Goal: Obtain resource: Download file/media

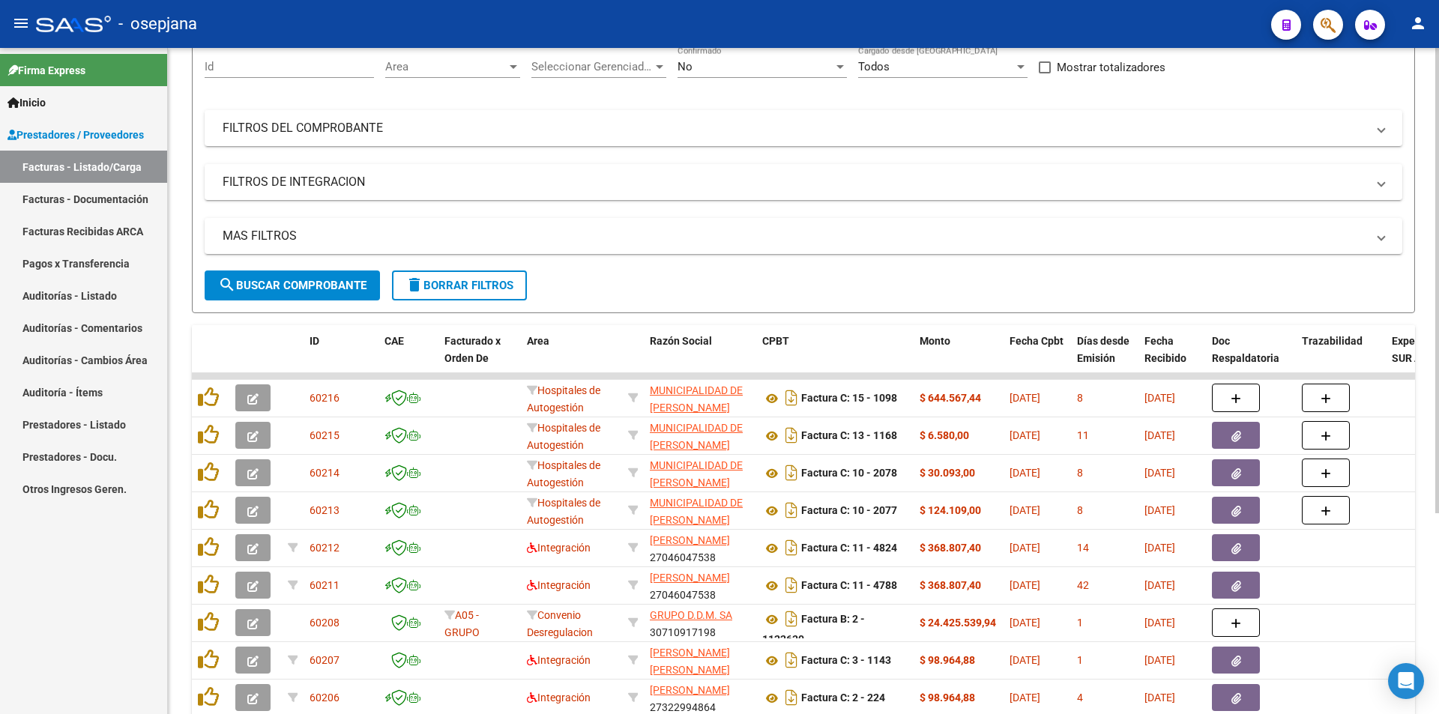
scroll to position [137, 0]
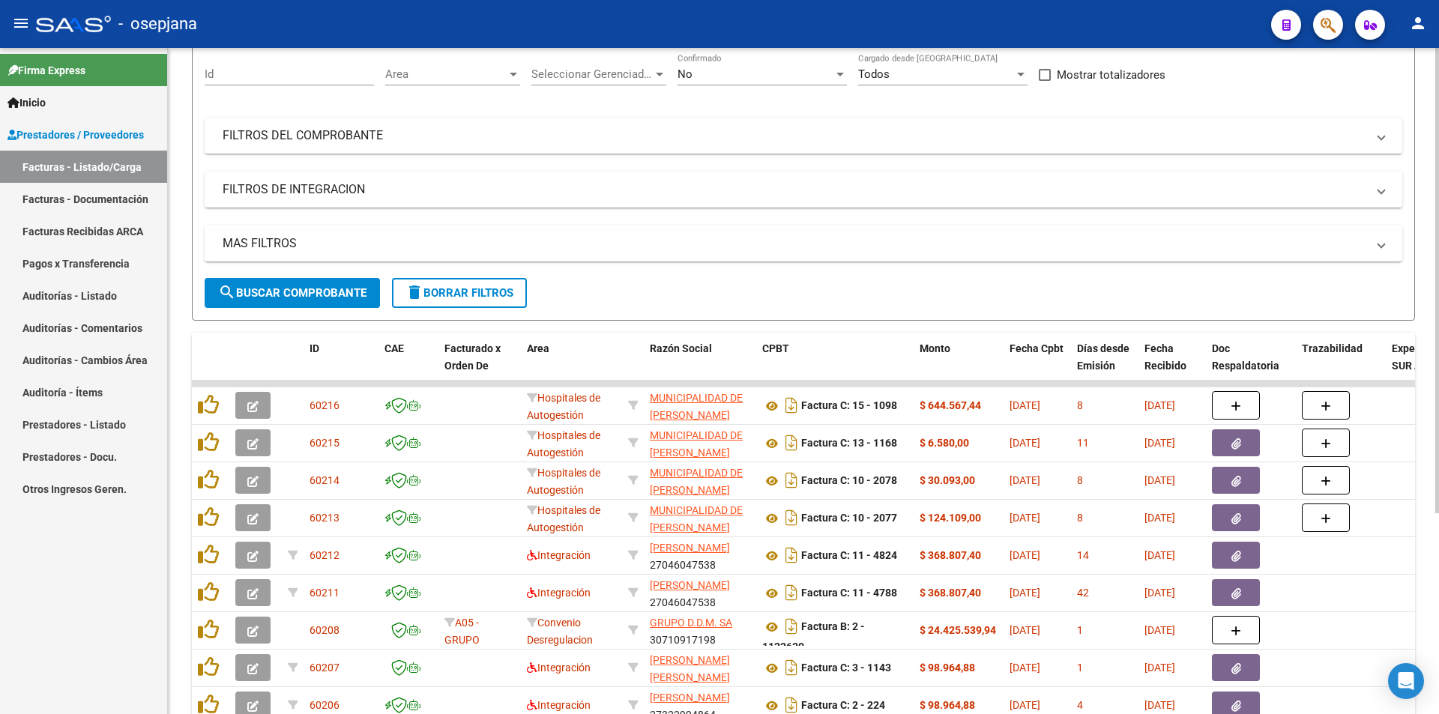
click at [493, 67] on span "Area" at bounding box center [445, 73] width 121 height 13
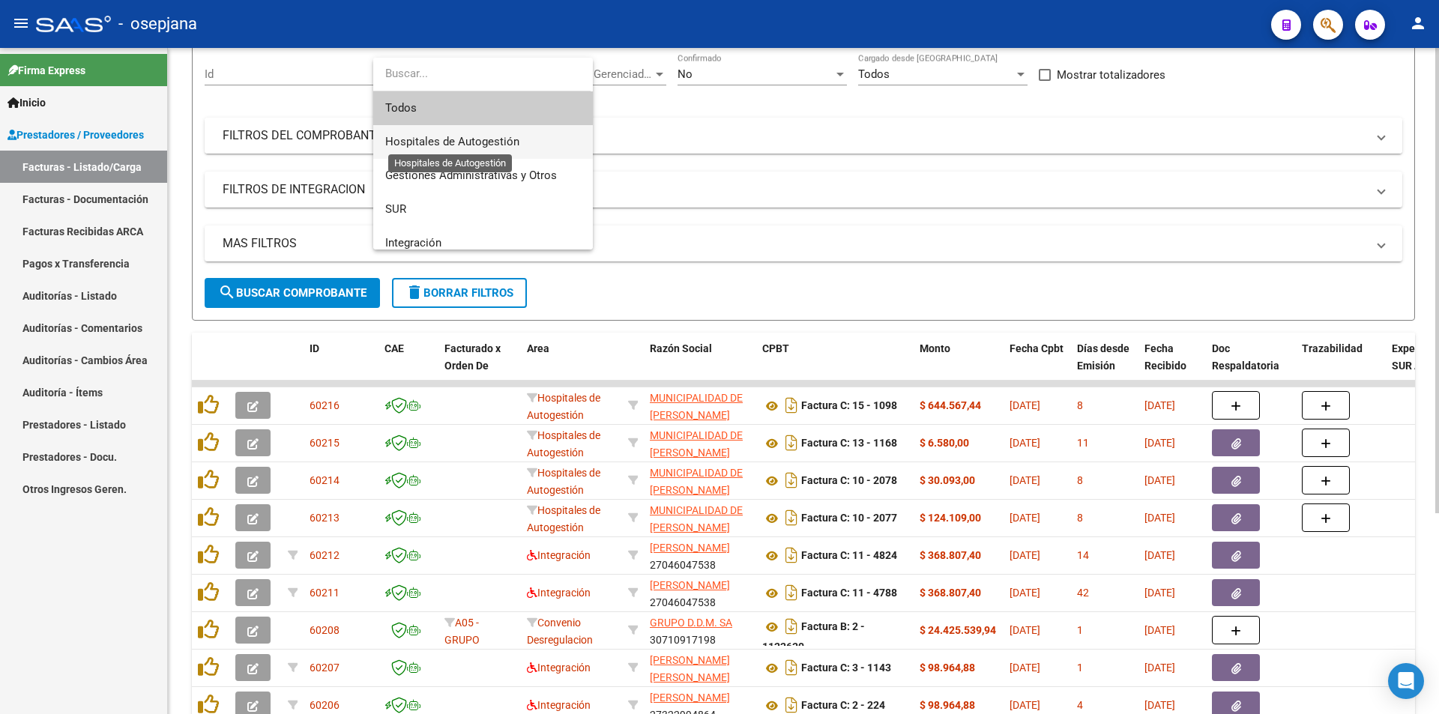
click at [510, 139] on span "Hospitales de Autogestión" at bounding box center [452, 141] width 134 height 13
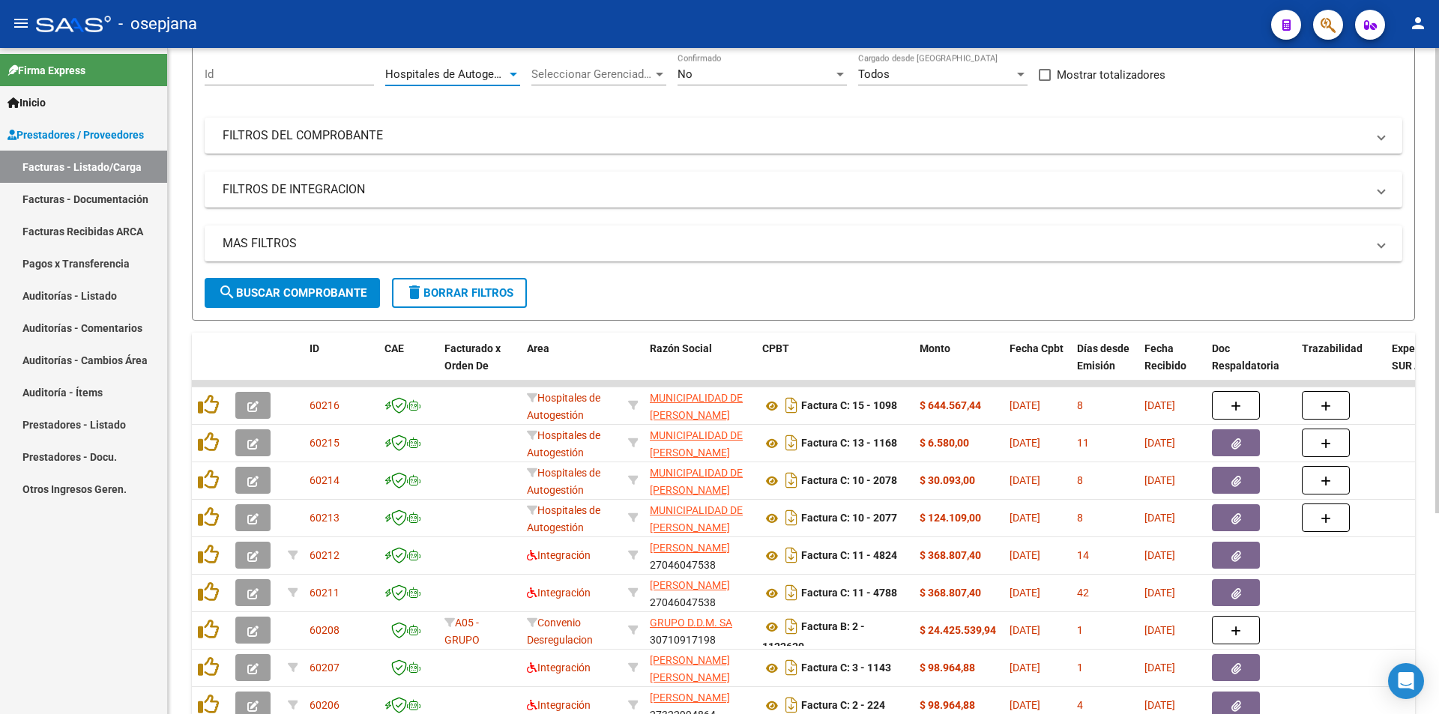
click at [362, 295] on form "Filtros Id Hospitales de Autogestión Area Seleccionar Gerenciador Seleccionar G…" at bounding box center [803, 180] width 1223 height 280
click at [361, 295] on span "search Buscar Comprobante" at bounding box center [292, 292] width 148 height 13
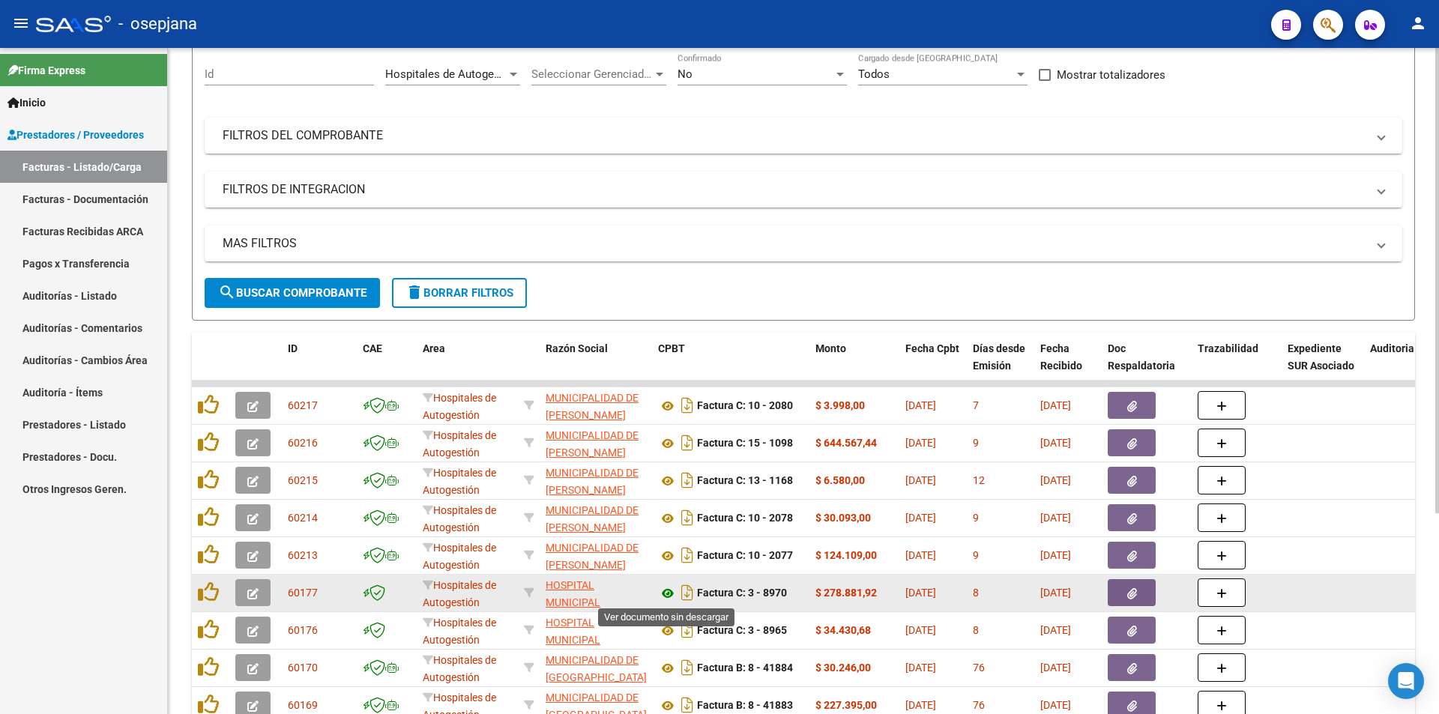
click at [665, 591] on icon at bounding box center [667, 594] width 19 height 18
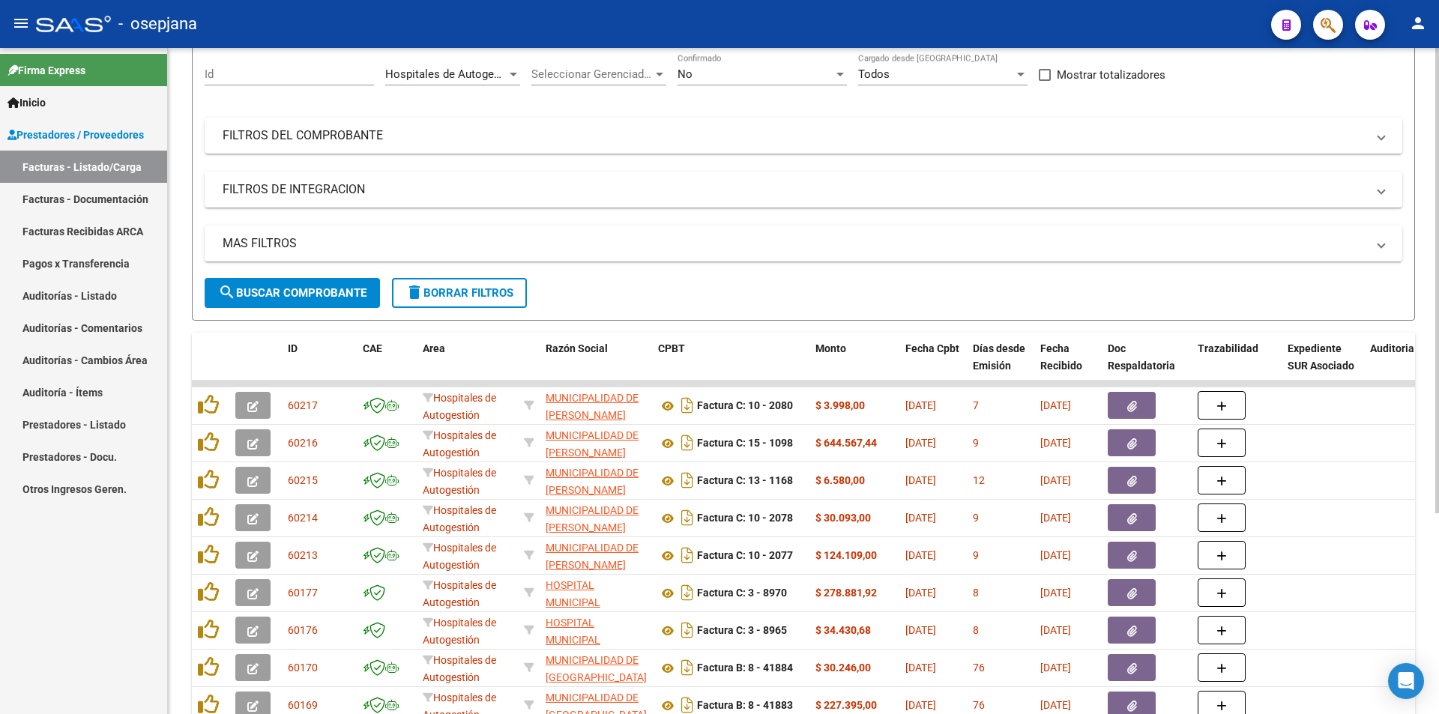
scroll to position [212, 0]
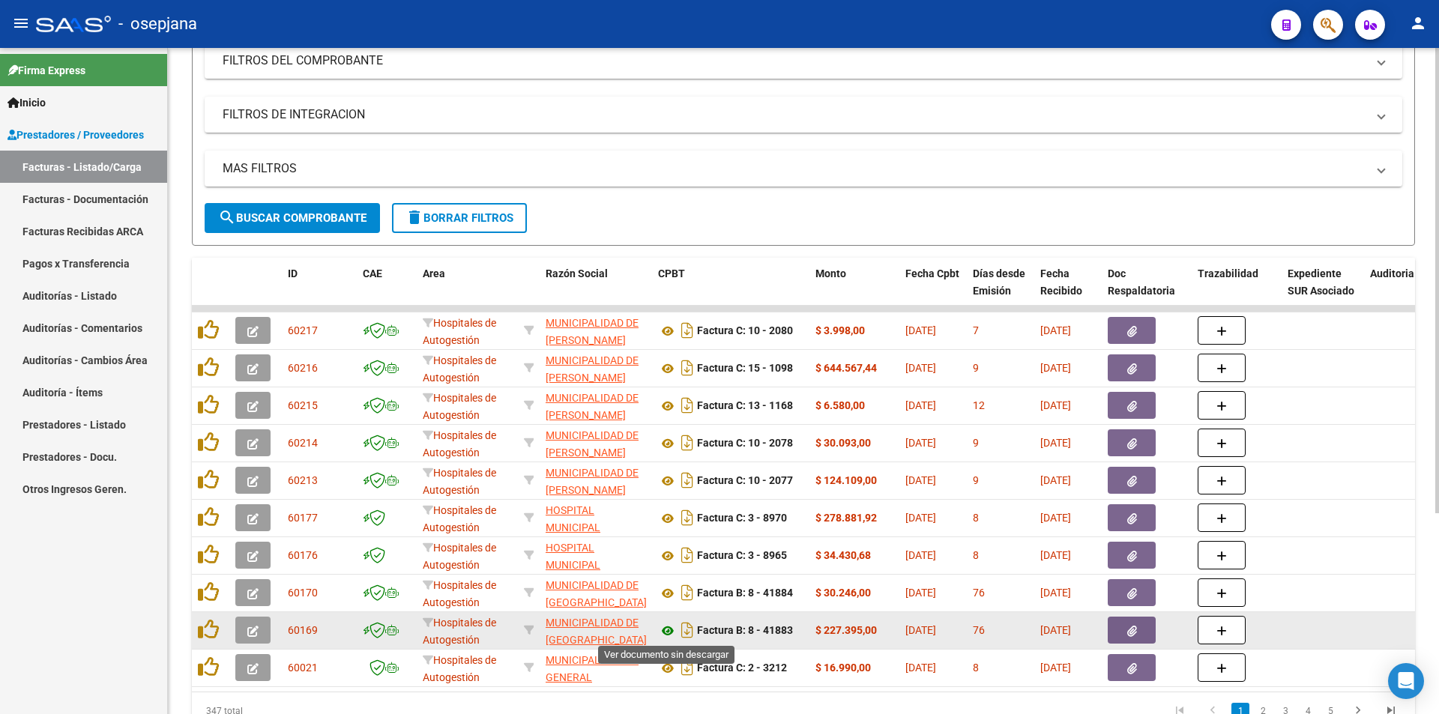
click at [664, 629] on icon at bounding box center [667, 631] width 19 height 18
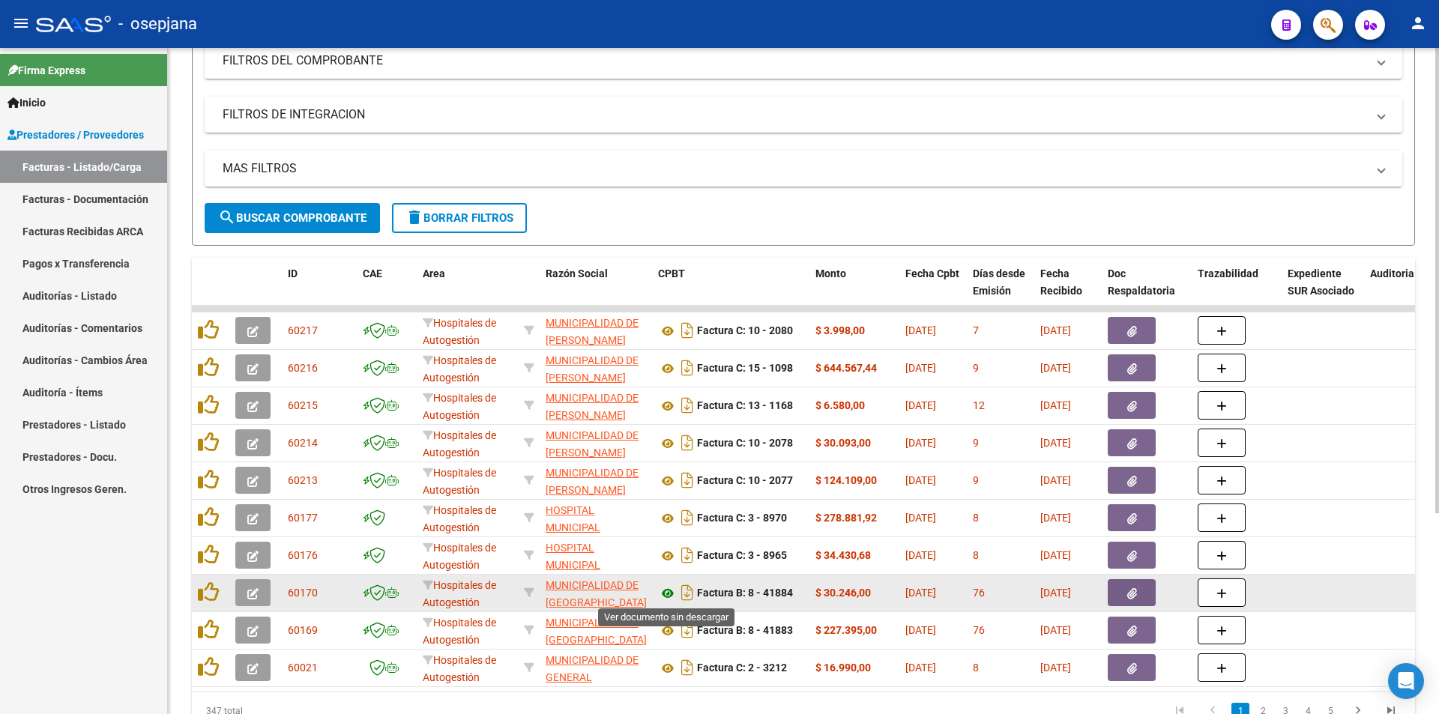
click at [665, 591] on icon at bounding box center [667, 594] width 19 height 18
click at [666, 555] on icon at bounding box center [667, 556] width 19 height 18
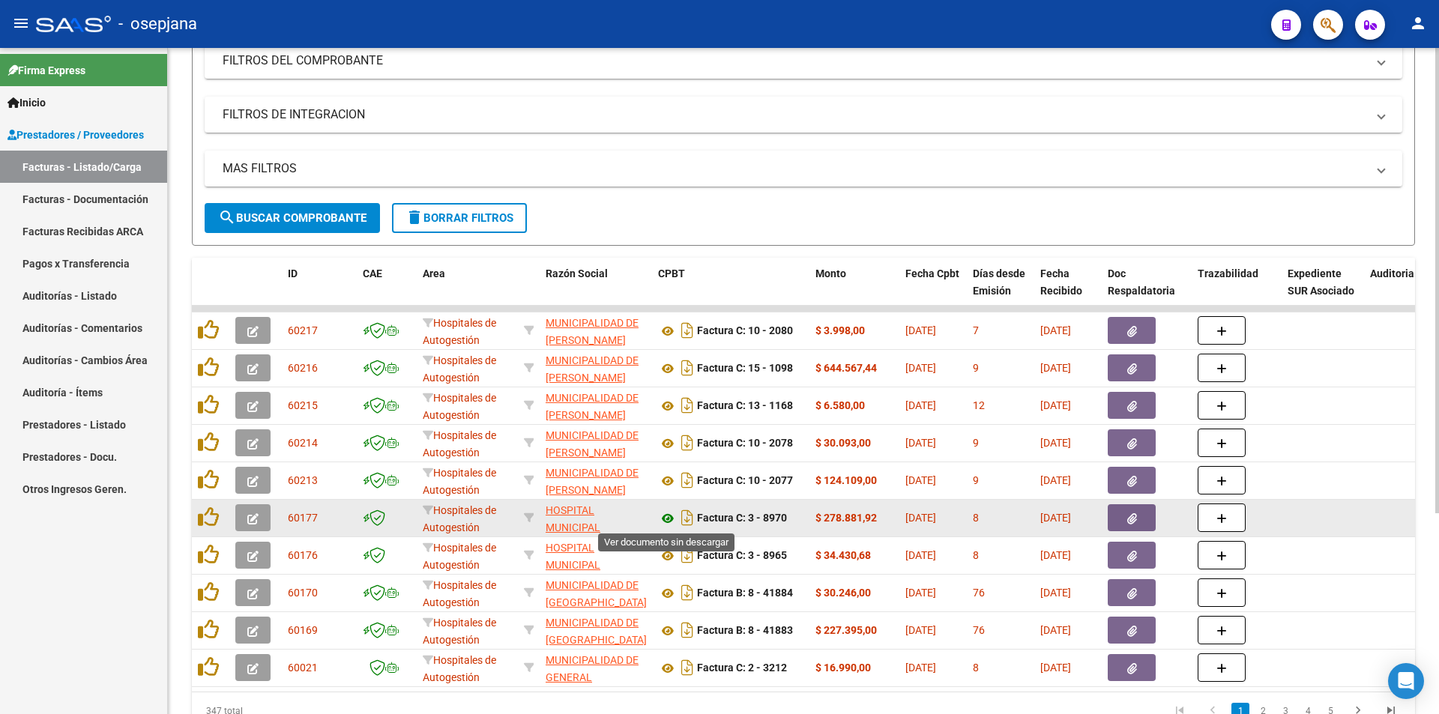
click at [668, 522] on icon at bounding box center [667, 519] width 19 height 18
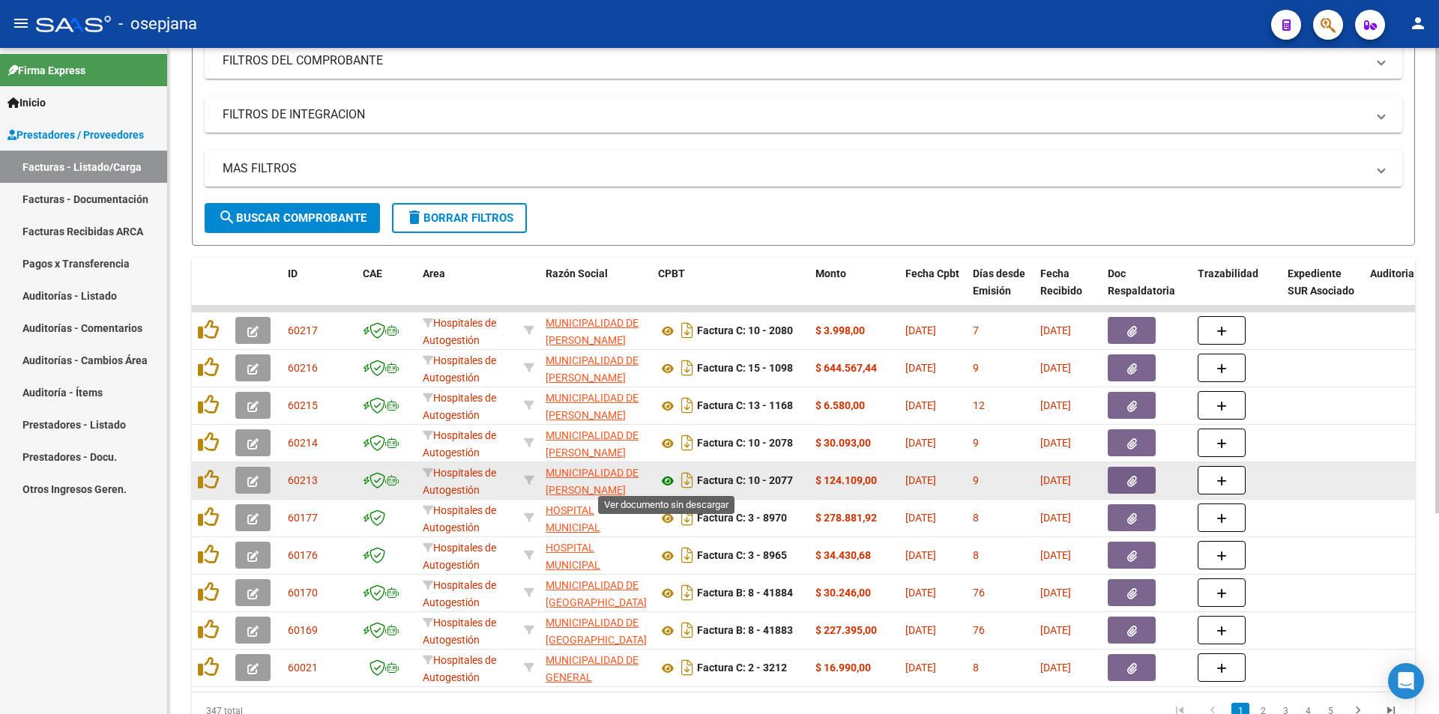
click at [670, 480] on icon at bounding box center [667, 481] width 19 height 18
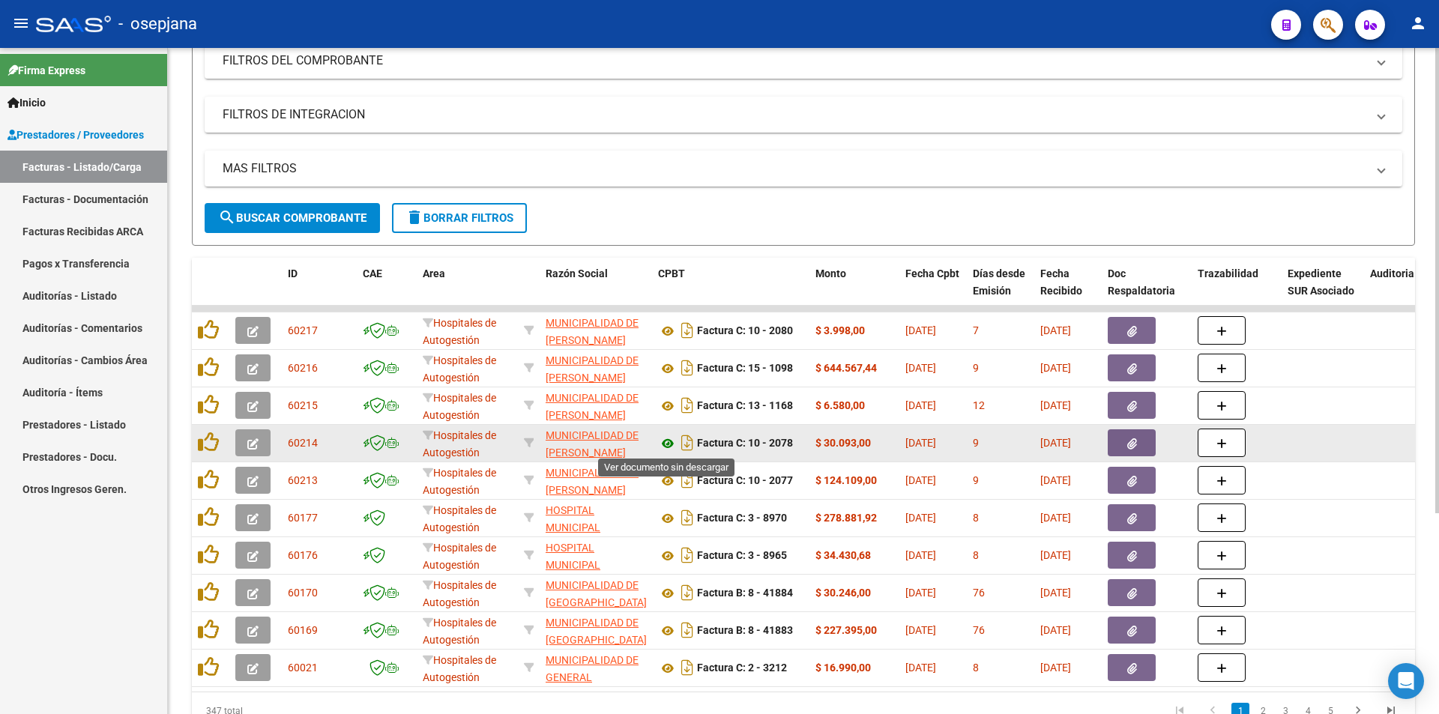
click at [659, 442] on icon at bounding box center [667, 444] width 19 height 18
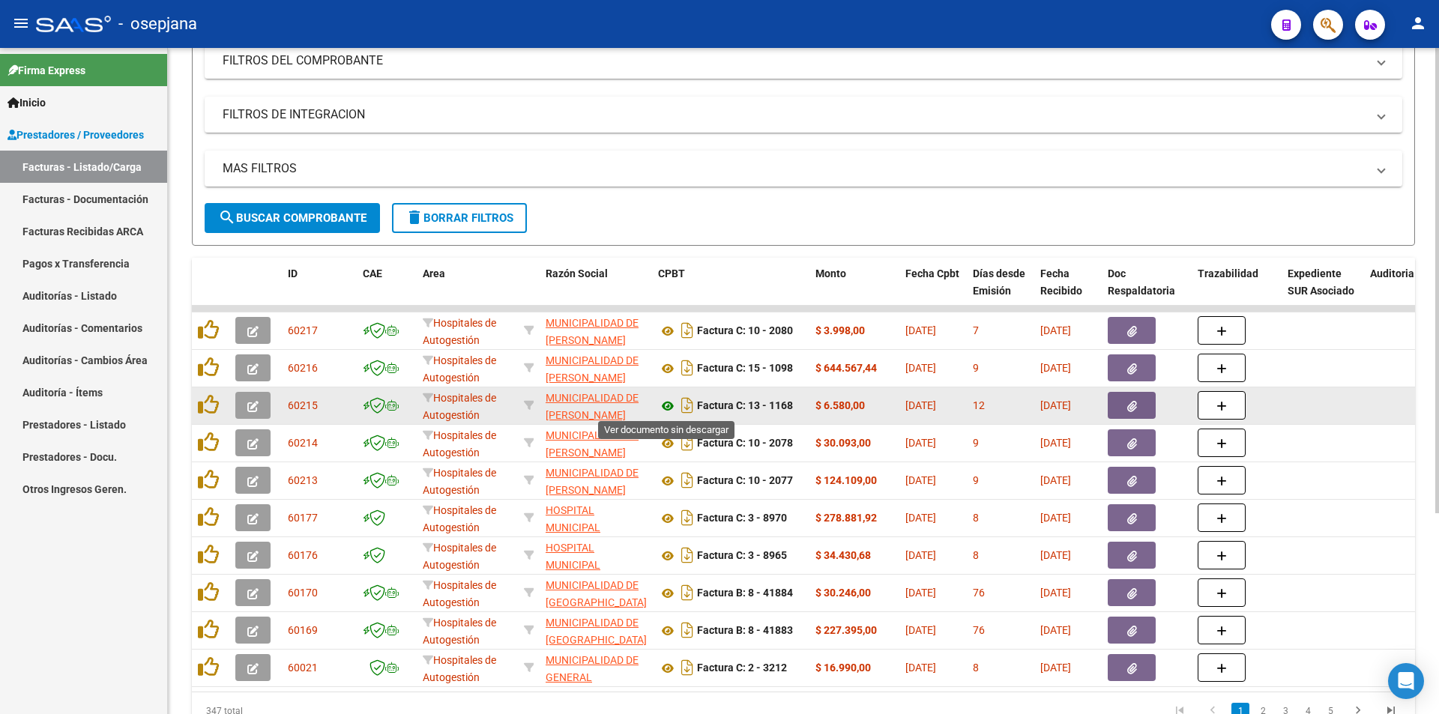
click at [670, 403] on icon at bounding box center [667, 406] width 19 height 18
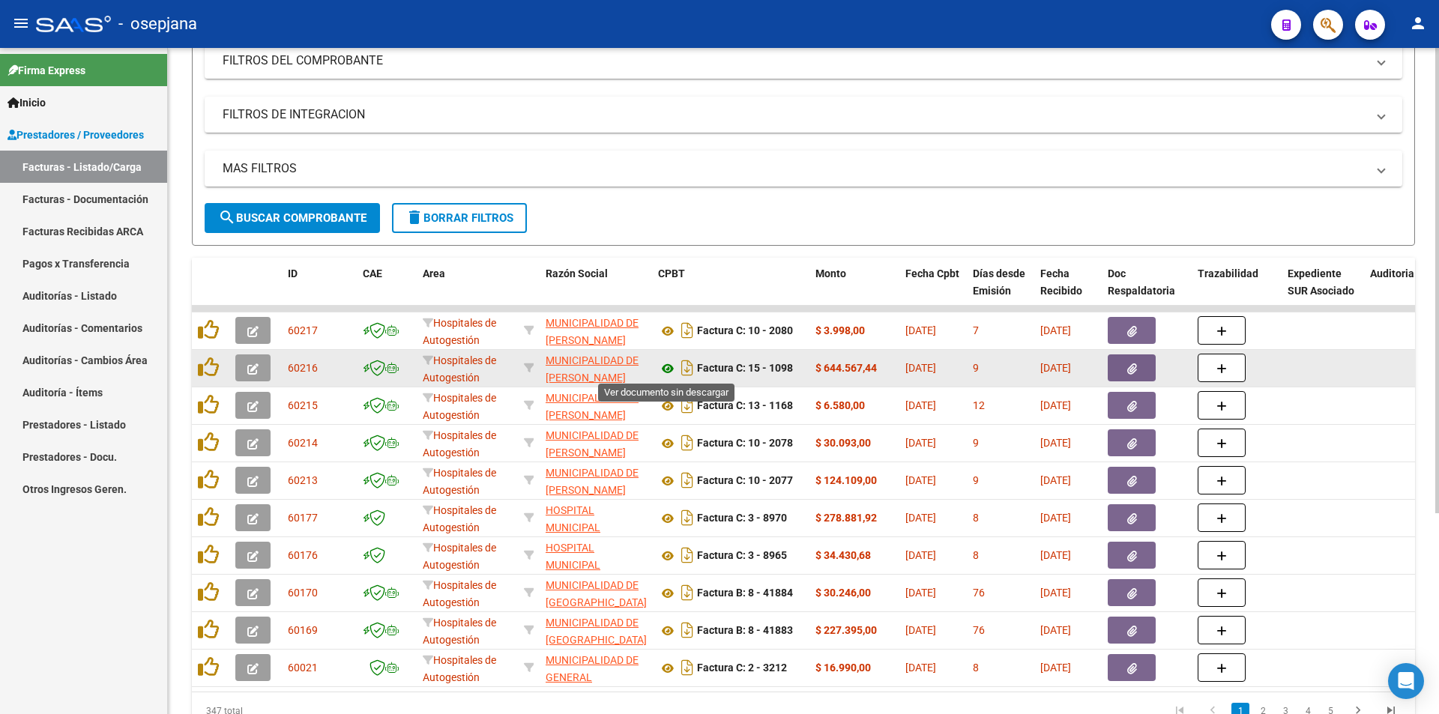
click at [669, 375] on icon at bounding box center [667, 369] width 19 height 18
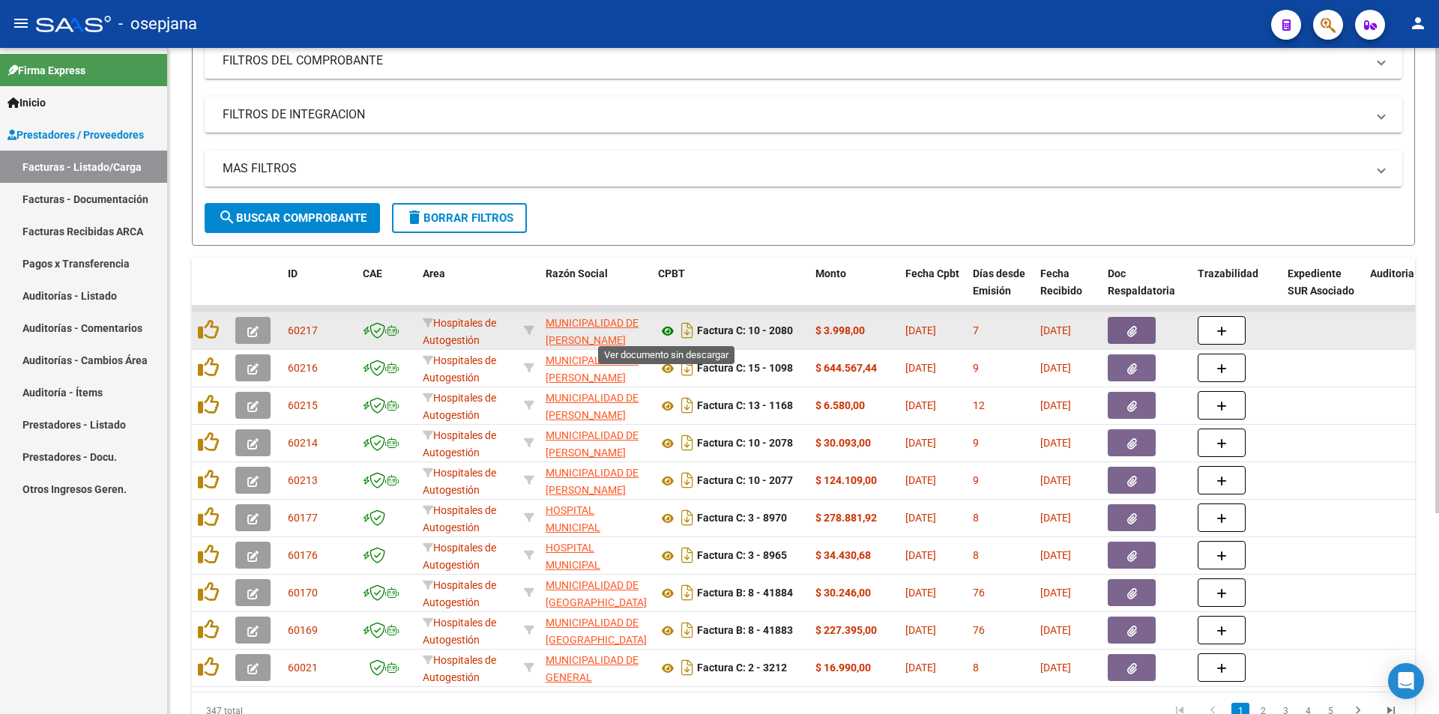
click at [671, 330] on icon at bounding box center [667, 331] width 19 height 18
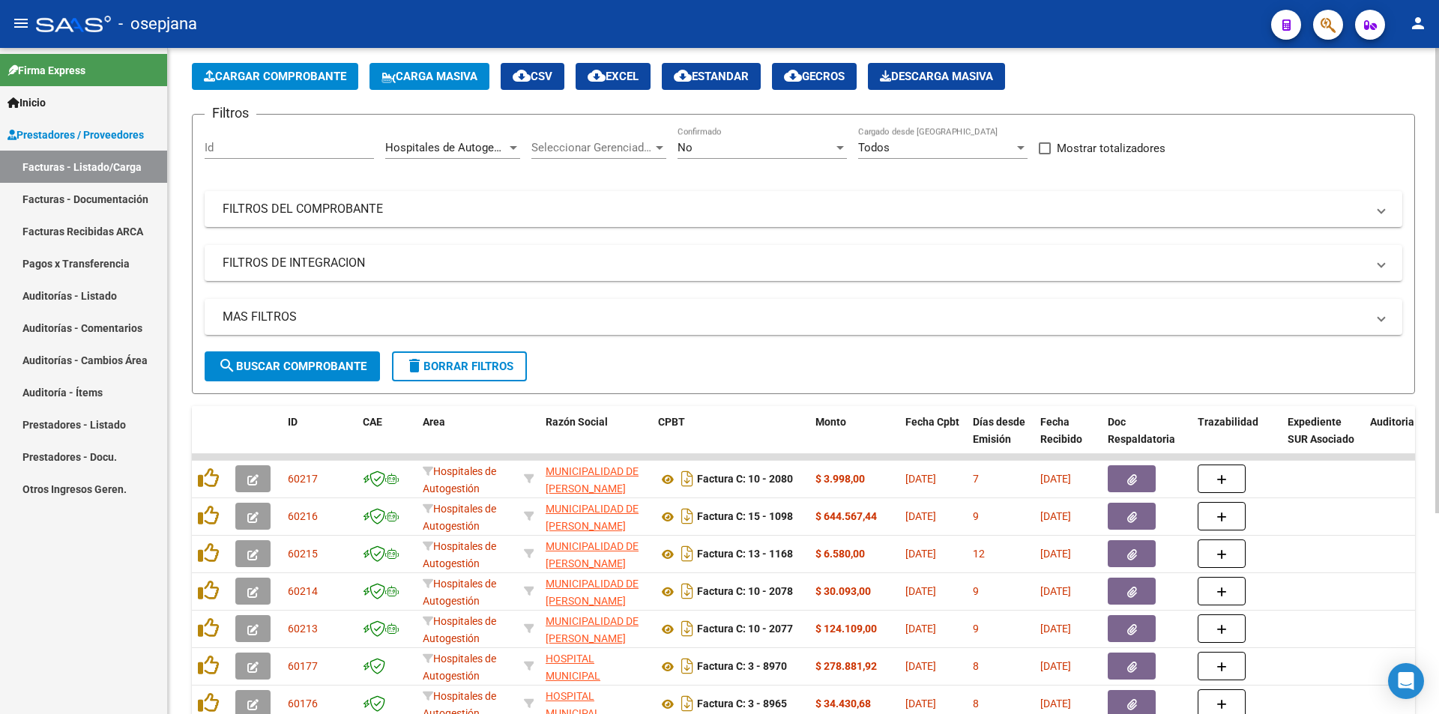
scroll to position [62, 0]
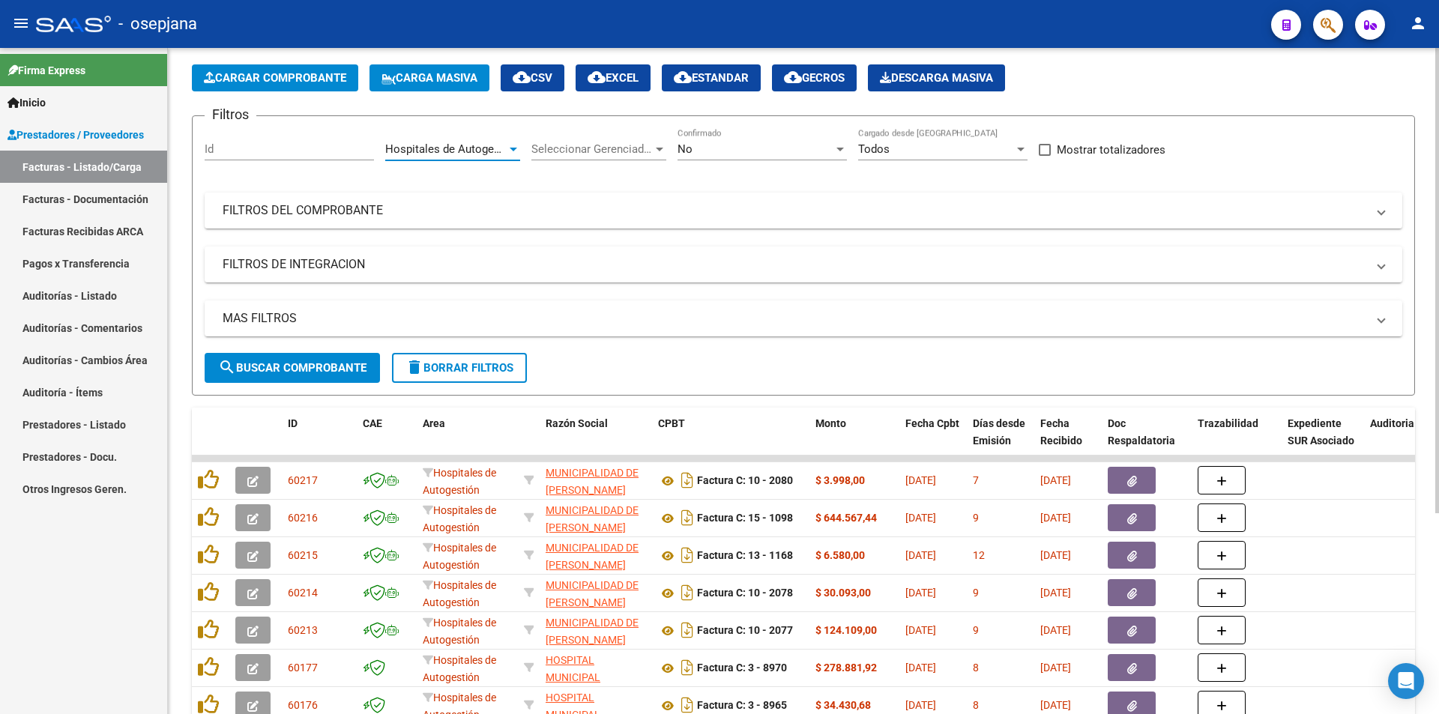
click at [411, 148] on span "Hospitales de Autogestión" at bounding box center [452, 148] width 134 height 13
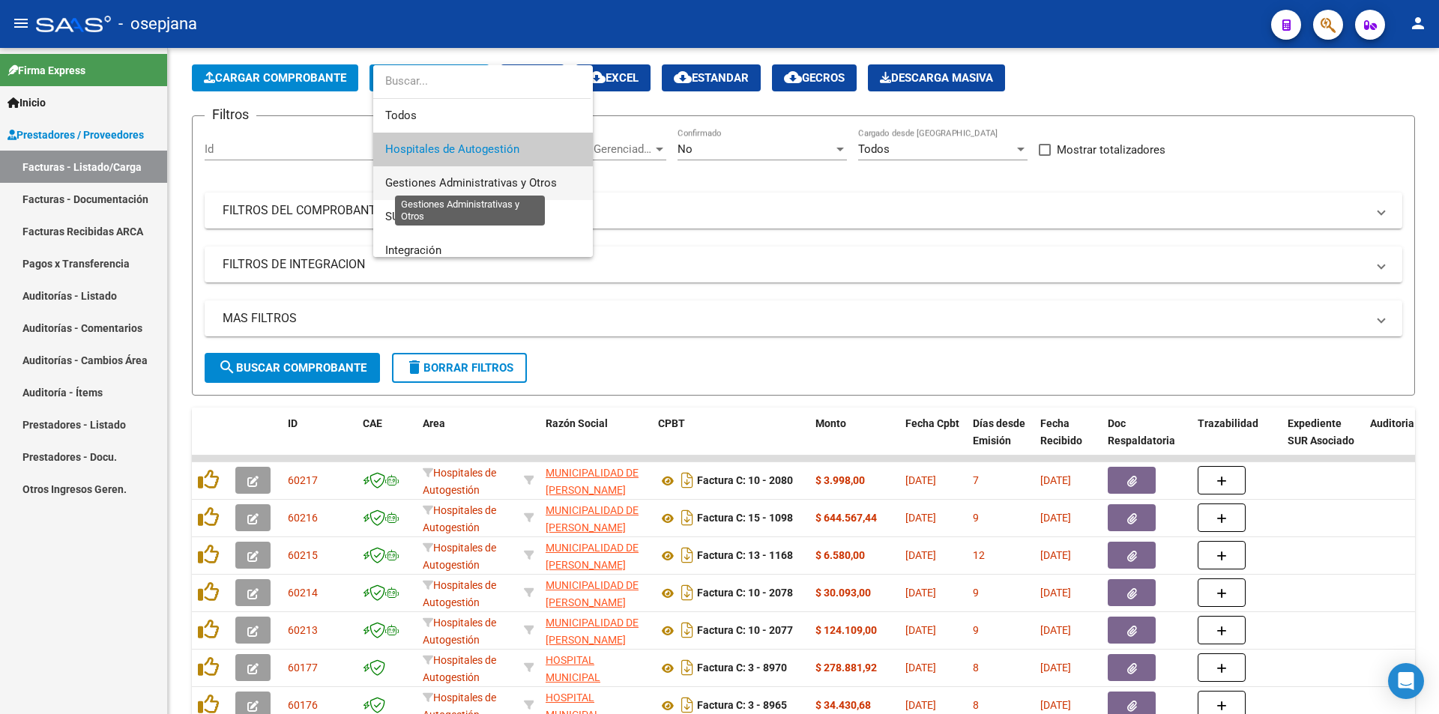
scroll to position [75, 0]
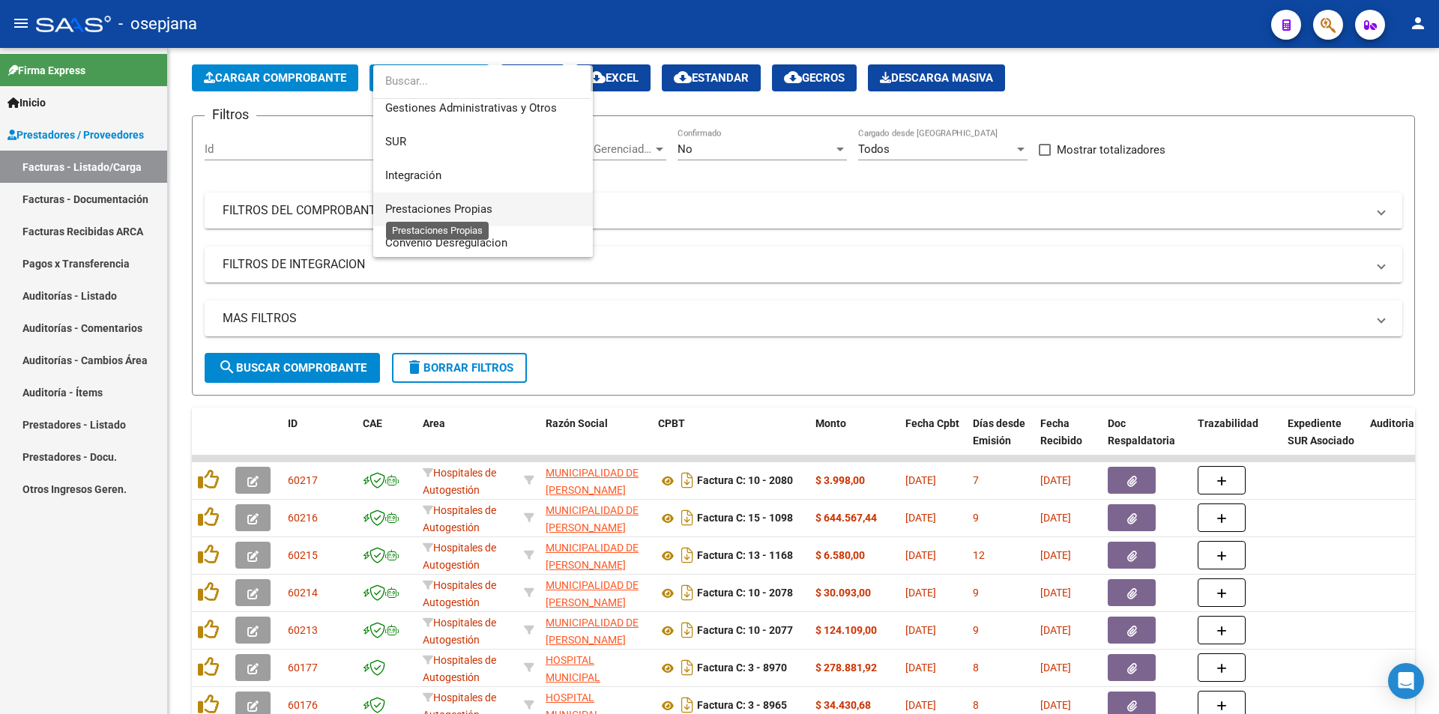
click at [467, 208] on span "Prestaciones Propias" at bounding box center [438, 208] width 107 height 13
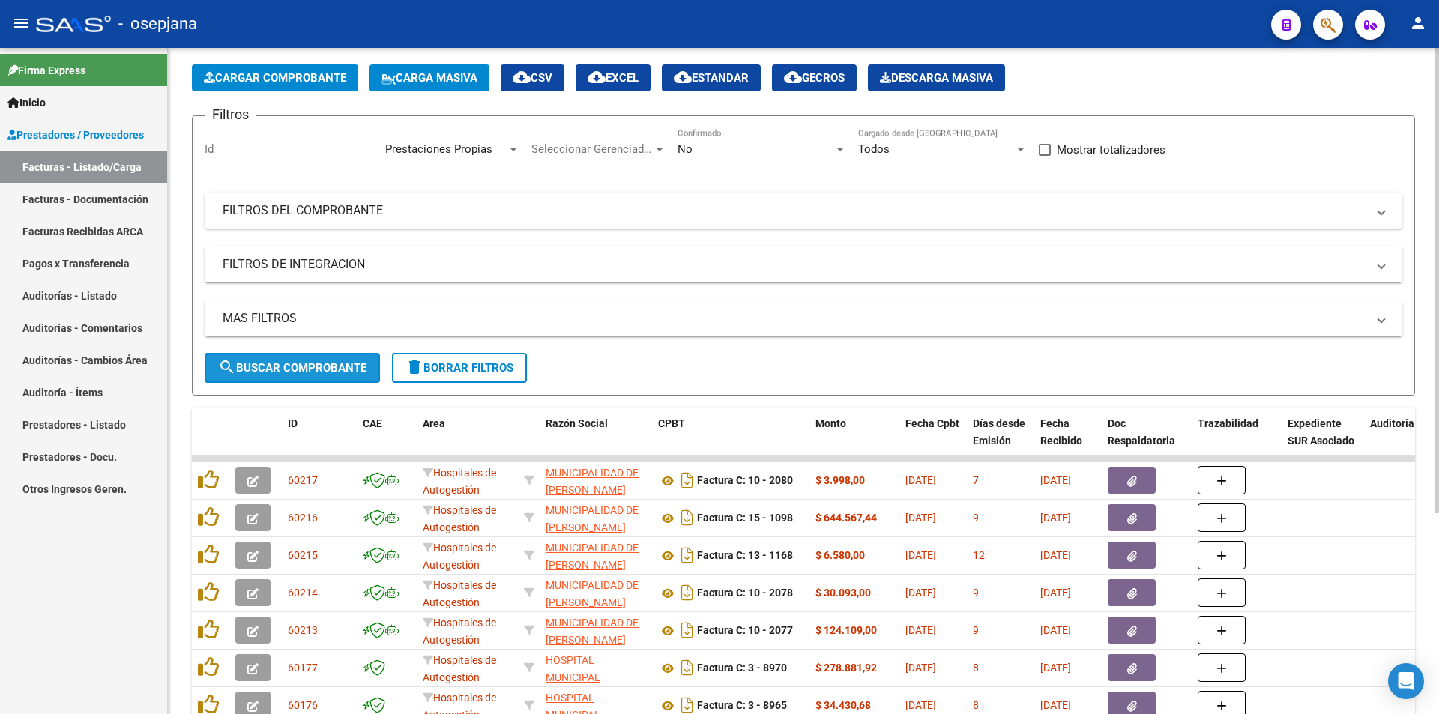
click at [348, 361] on span "search Buscar Comprobante" at bounding box center [292, 367] width 148 height 13
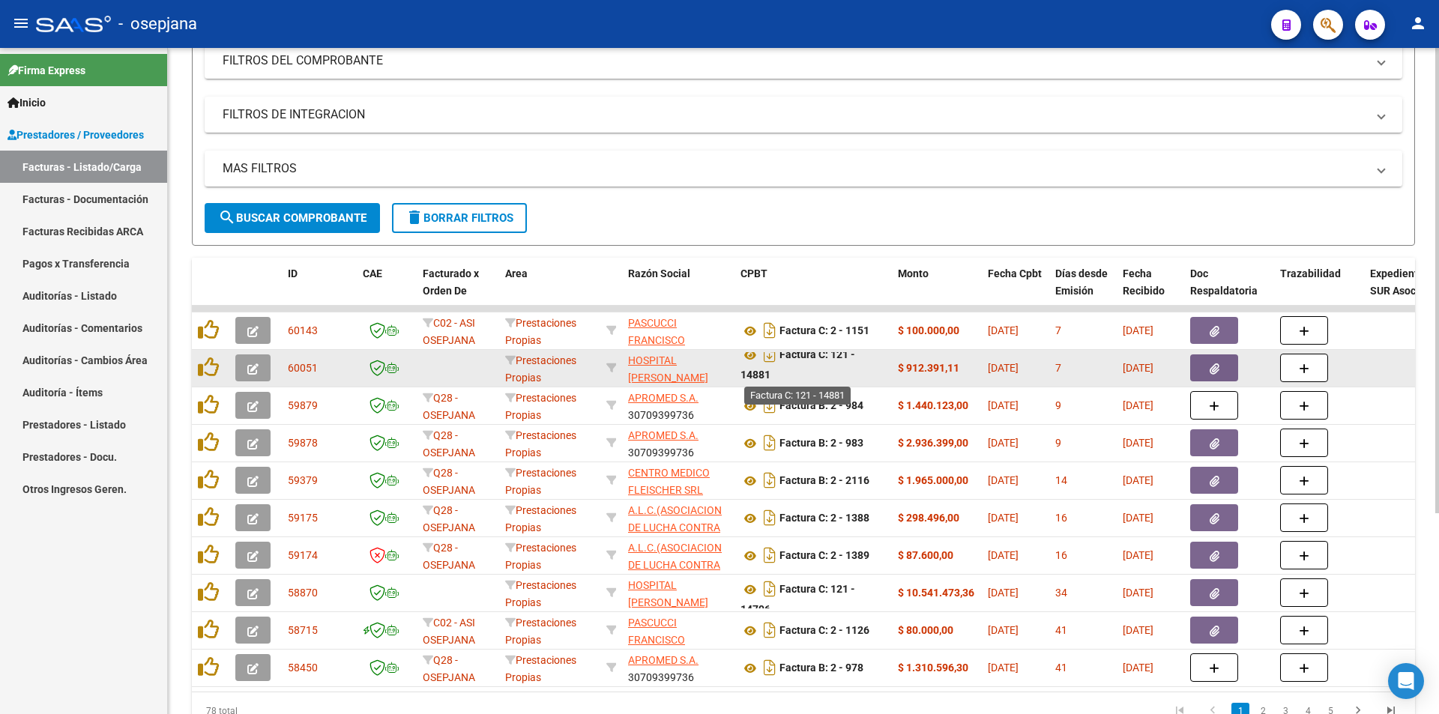
scroll to position [0, 0]
click at [752, 372] on icon at bounding box center [749, 365] width 19 height 18
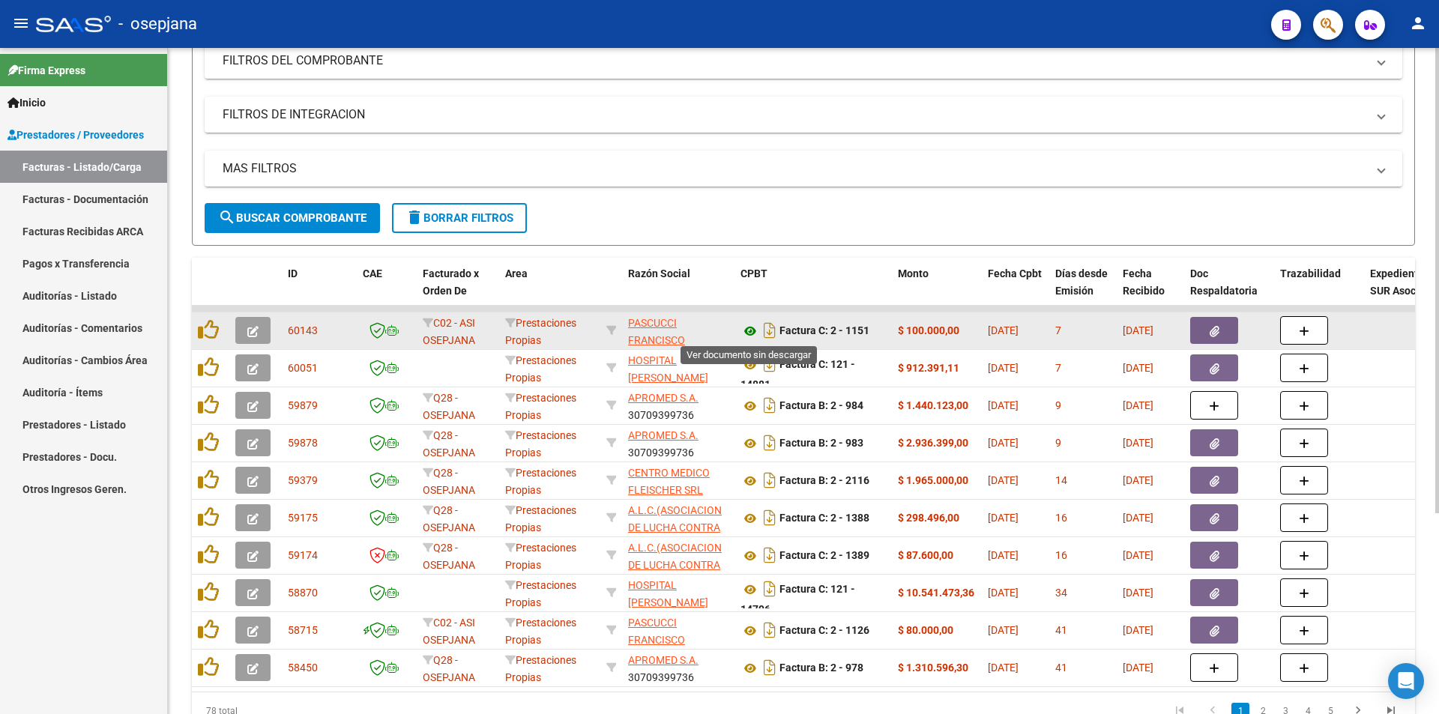
click at [743, 331] on icon at bounding box center [749, 331] width 19 height 18
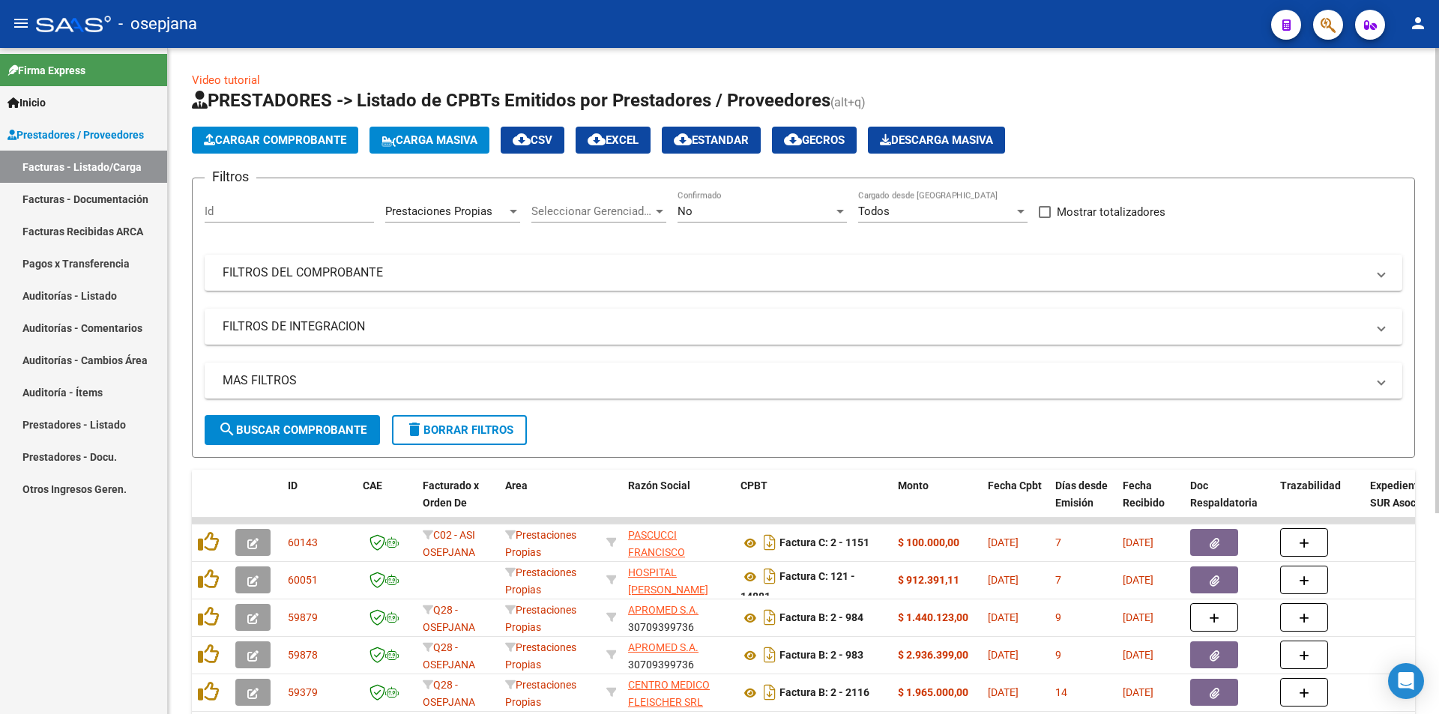
click at [386, 295] on div "Filtros Id Prestaciones Propias Area Seleccionar Gerenciador Seleccionar Gerenc…" at bounding box center [803, 302] width 1197 height 225
click at [402, 268] on mat-panel-title "FILTROS DEL COMPROBANTE" at bounding box center [795, 273] width 1144 height 16
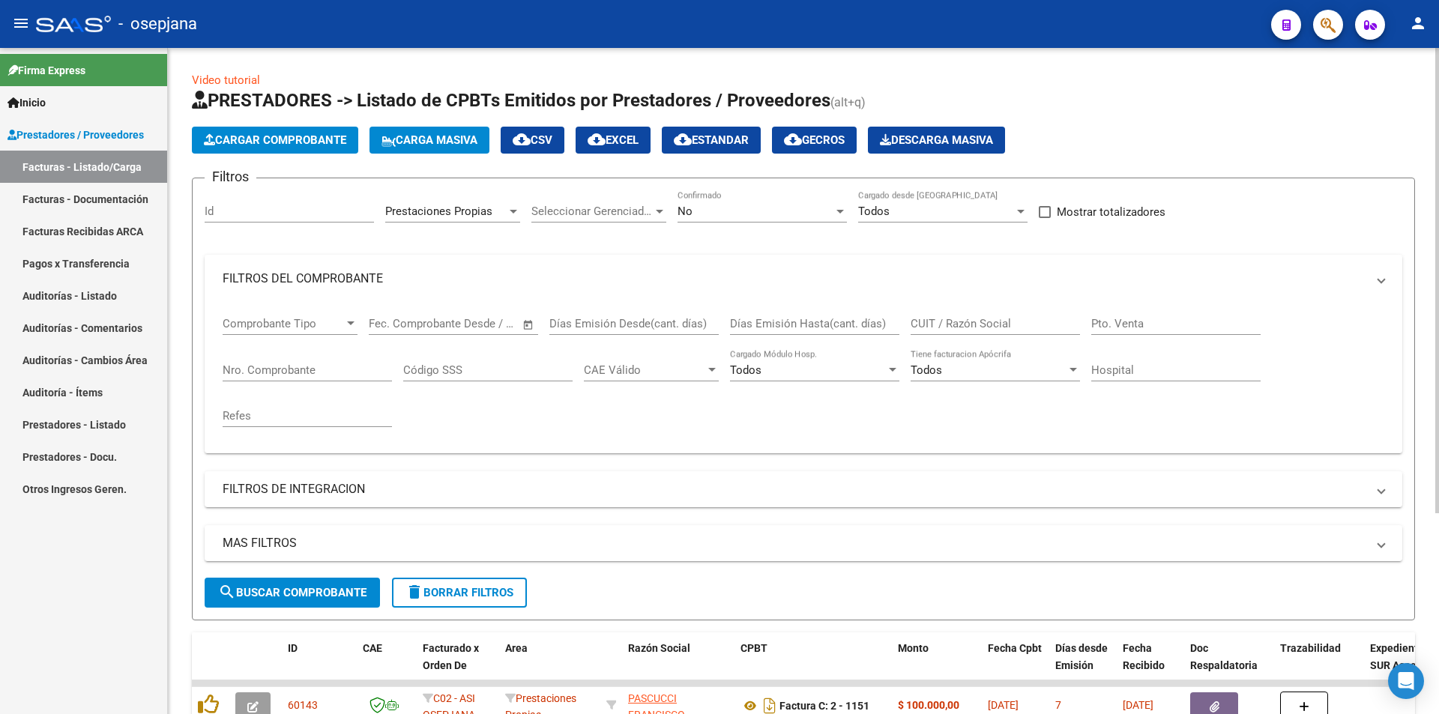
click at [450, 217] on span "Prestaciones Propias" at bounding box center [438, 211] width 107 height 13
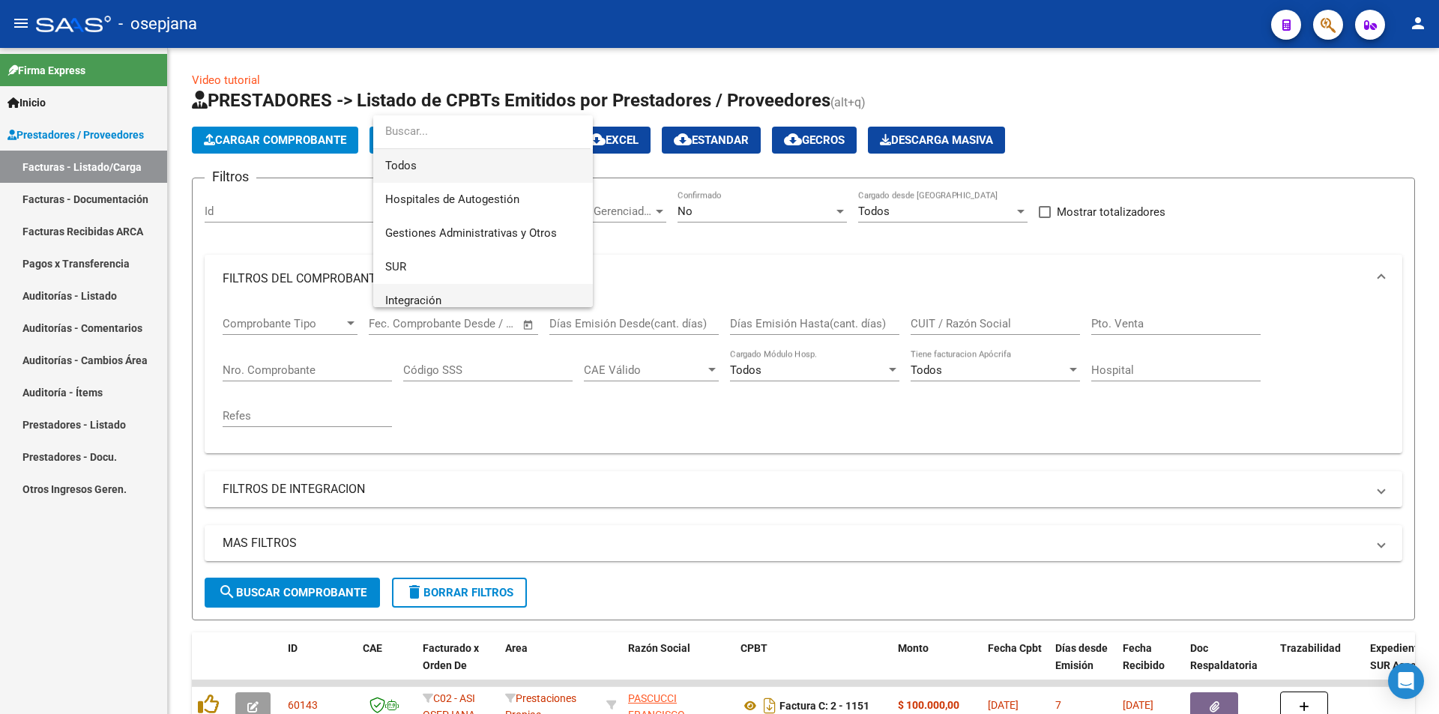
click at [501, 174] on span "Todos" at bounding box center [483, 166] width 196 height 34
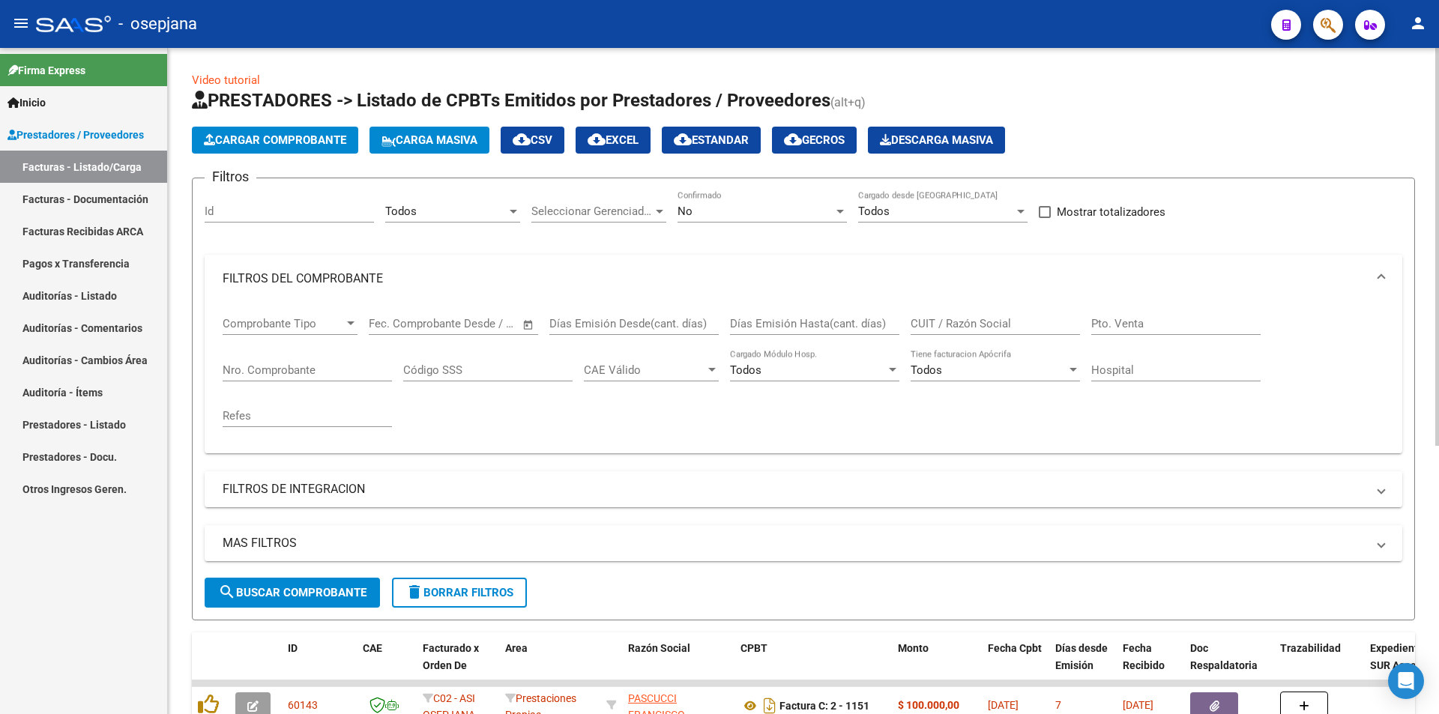
click at [354, 361] on div "Nro. Comprobante" at bounding box center [307, 365] width 169 height 32
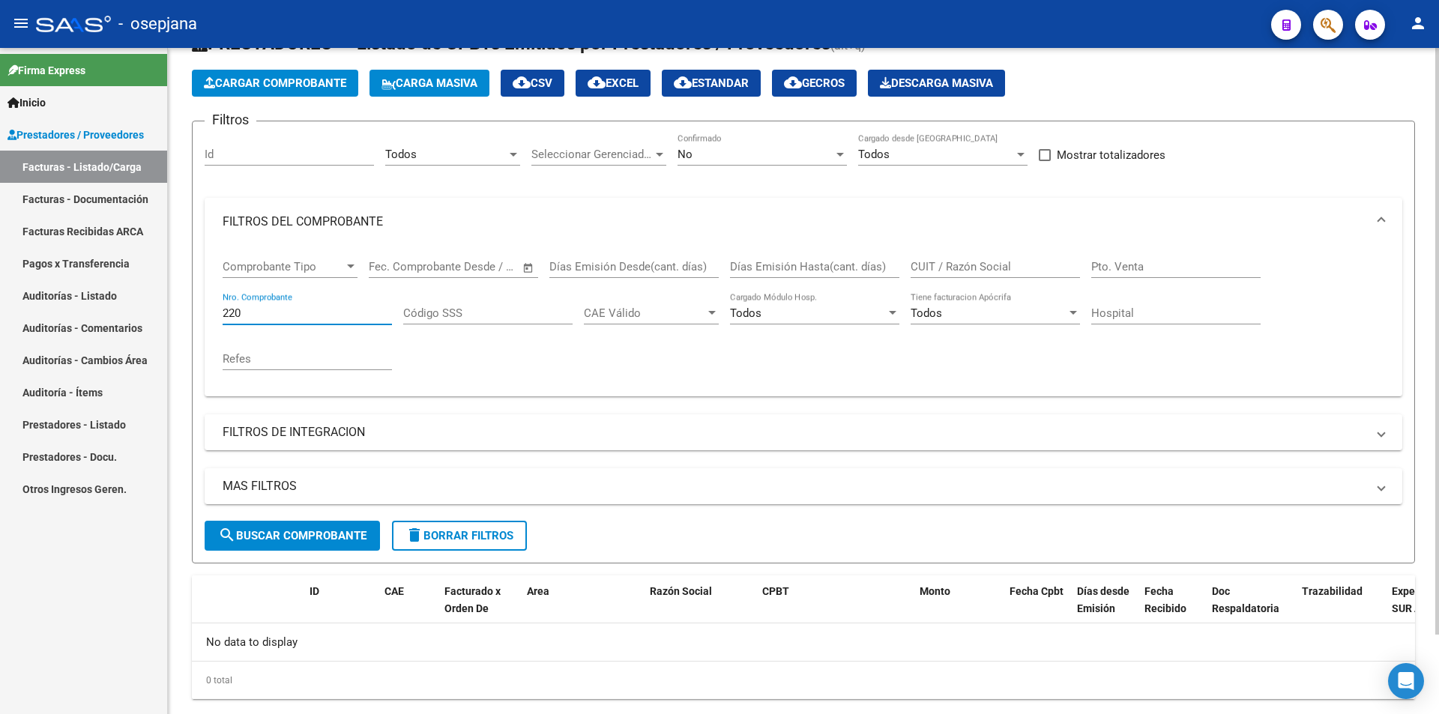
scroll to position [90, 0]
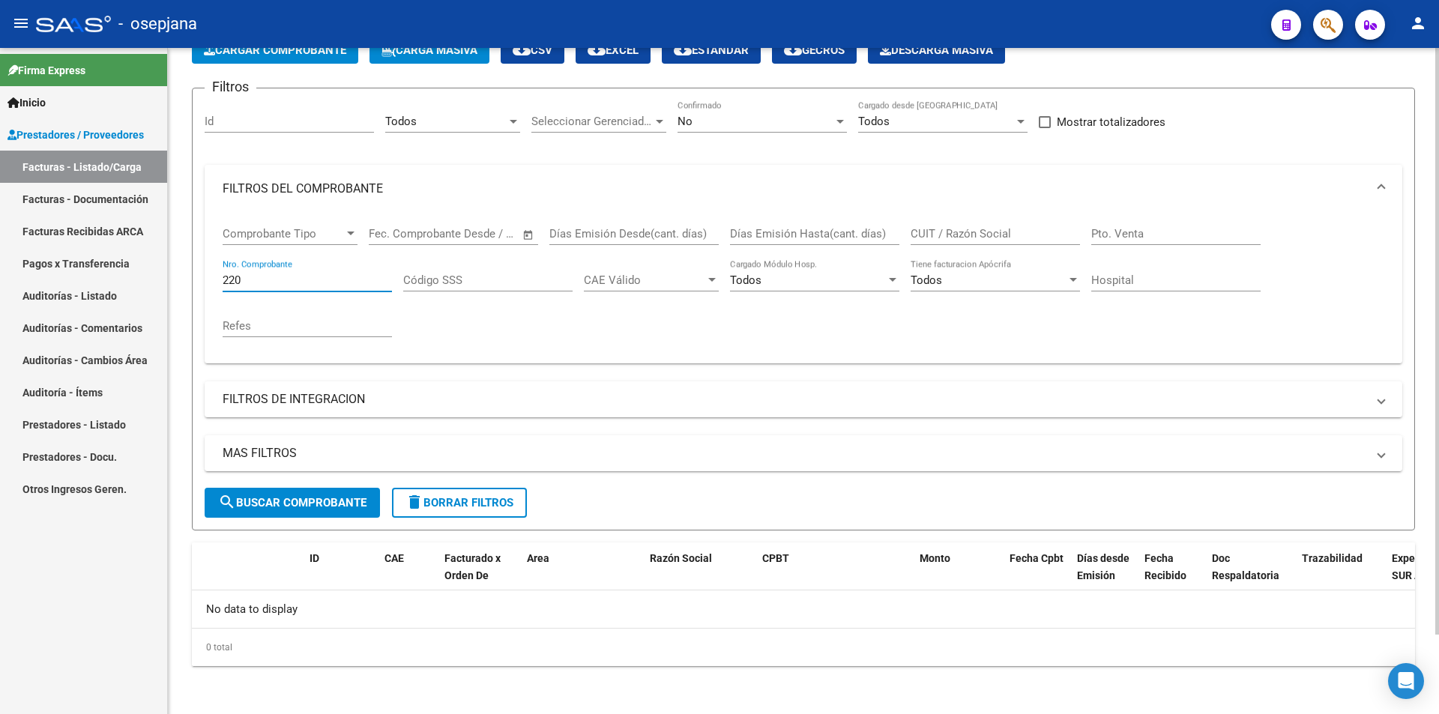
click at [479, 123] on div "Todos" at bounding box center [445, 121] width 121 height 13
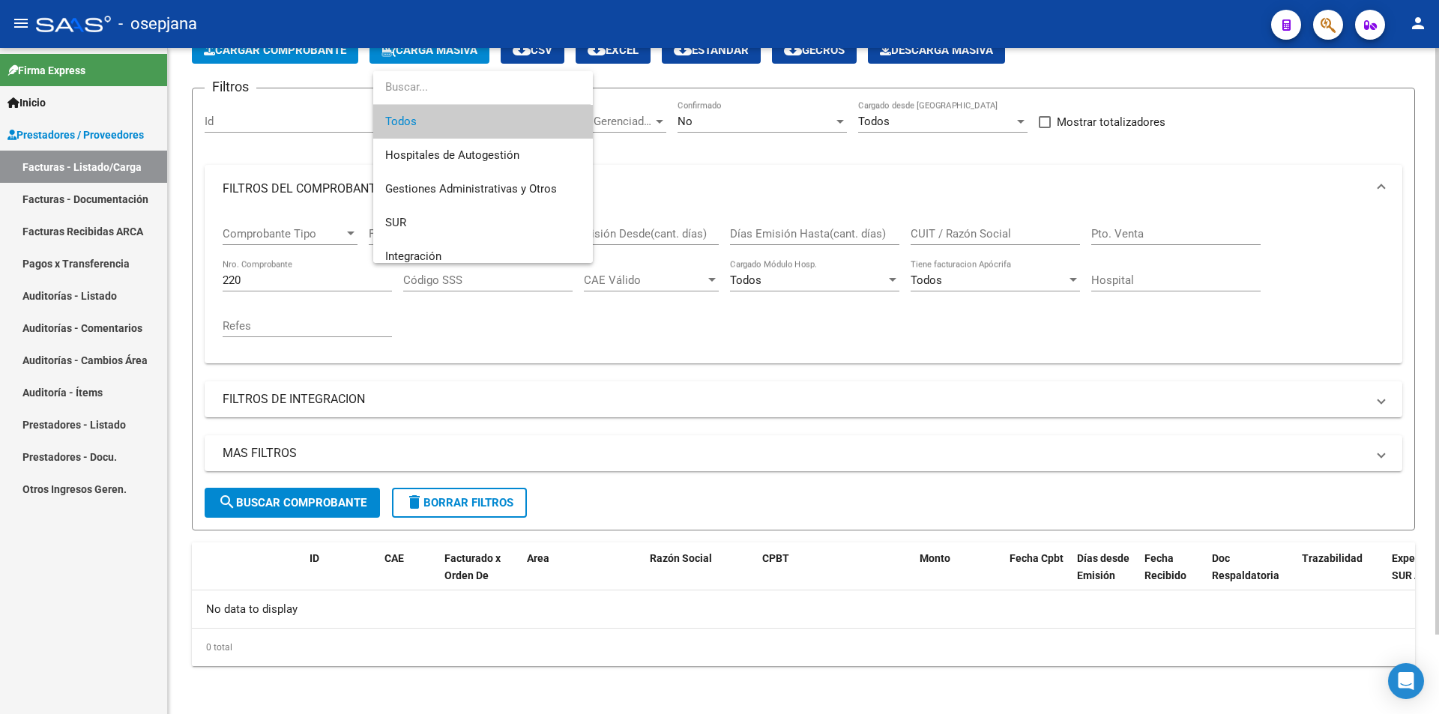
drag, startPoint x: 704, startPoint y: 112, endPoint x: 706, endPoint y: 129, distance: 17.3
click at [704, 115] on div at bounding box center [719, 357] width 1439 height 714
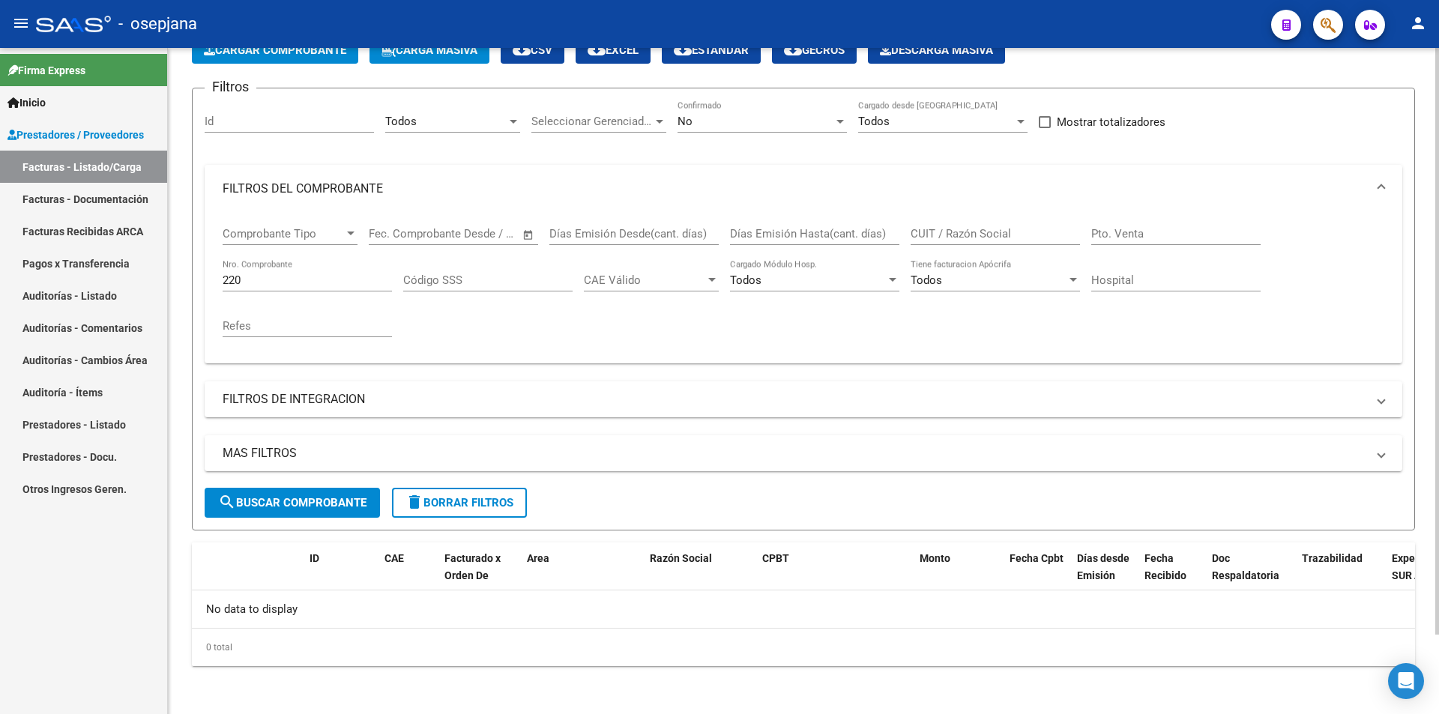
click at [707, 130] on div "No Confirmado" at bounding box center [761, 116] width 169 height 32
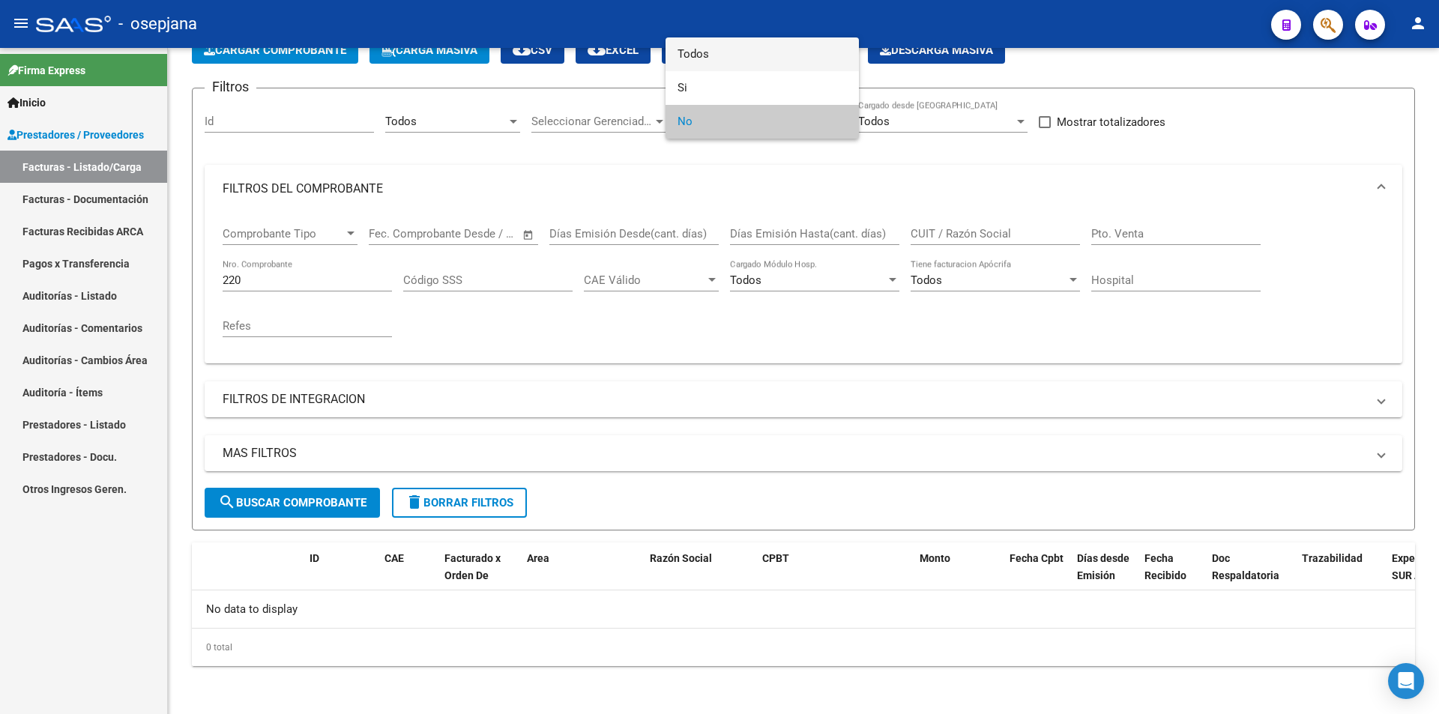
click at [736, 52] on span "Todos" at bounding box center [761, 54] width 169 height 34
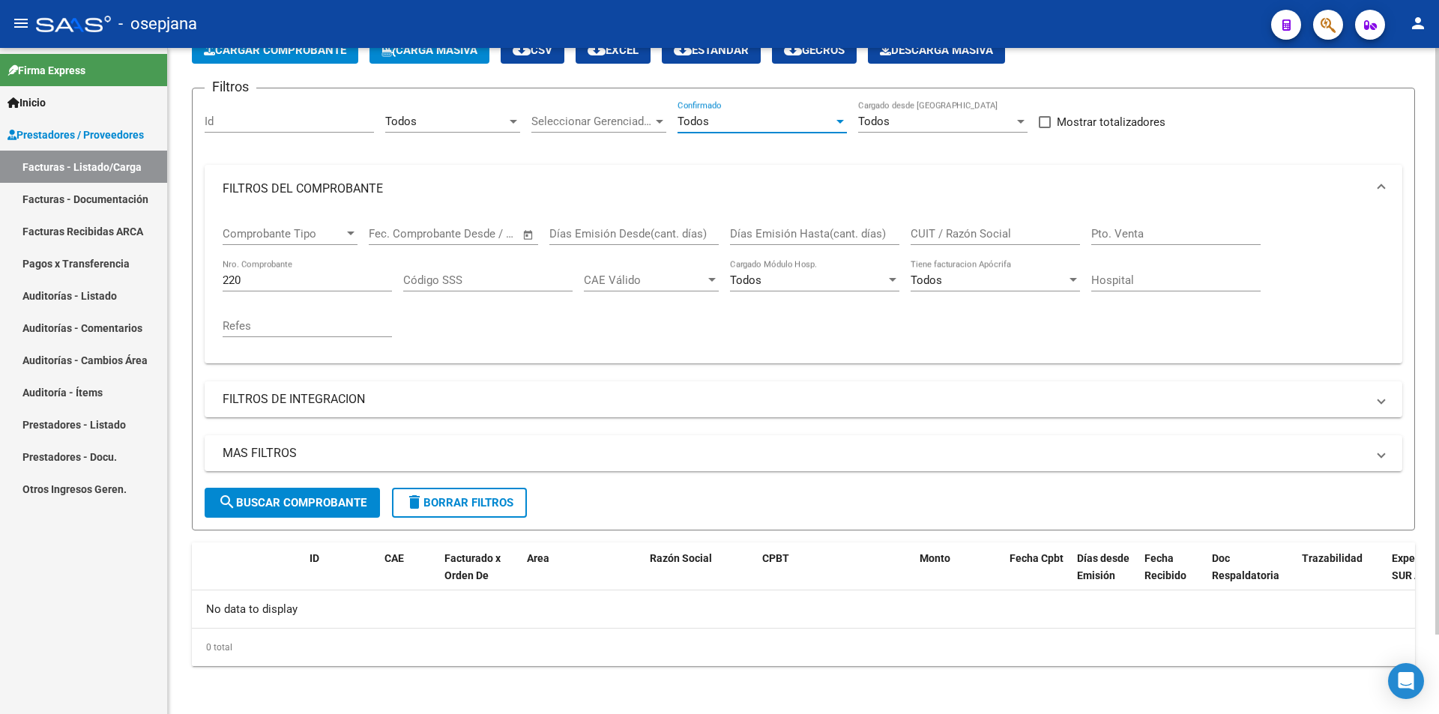
click at [318, 488] on button "search Buscar Comprobante" at bounding box center [292, 503] width 175 height 30
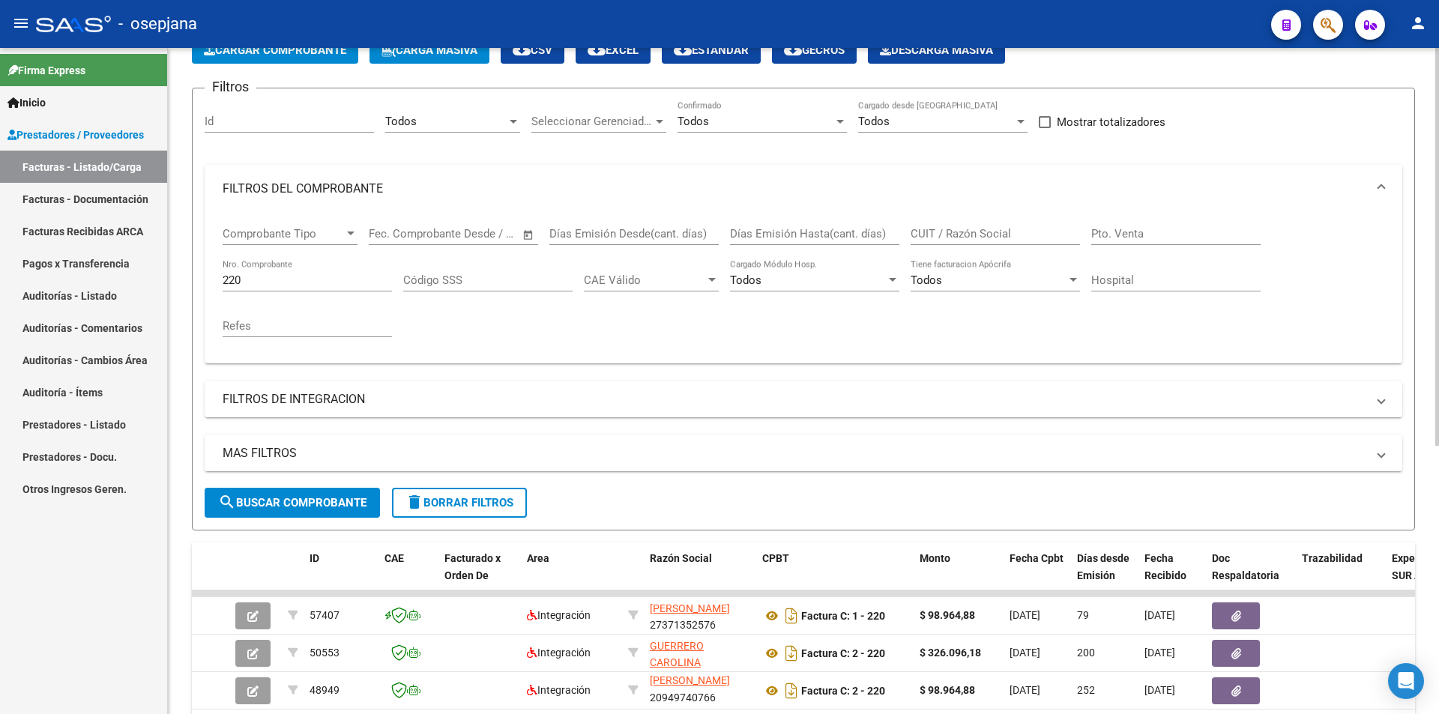
click at [265, 279] on input "220" at bounding box center [307, 280] width 169 height 13
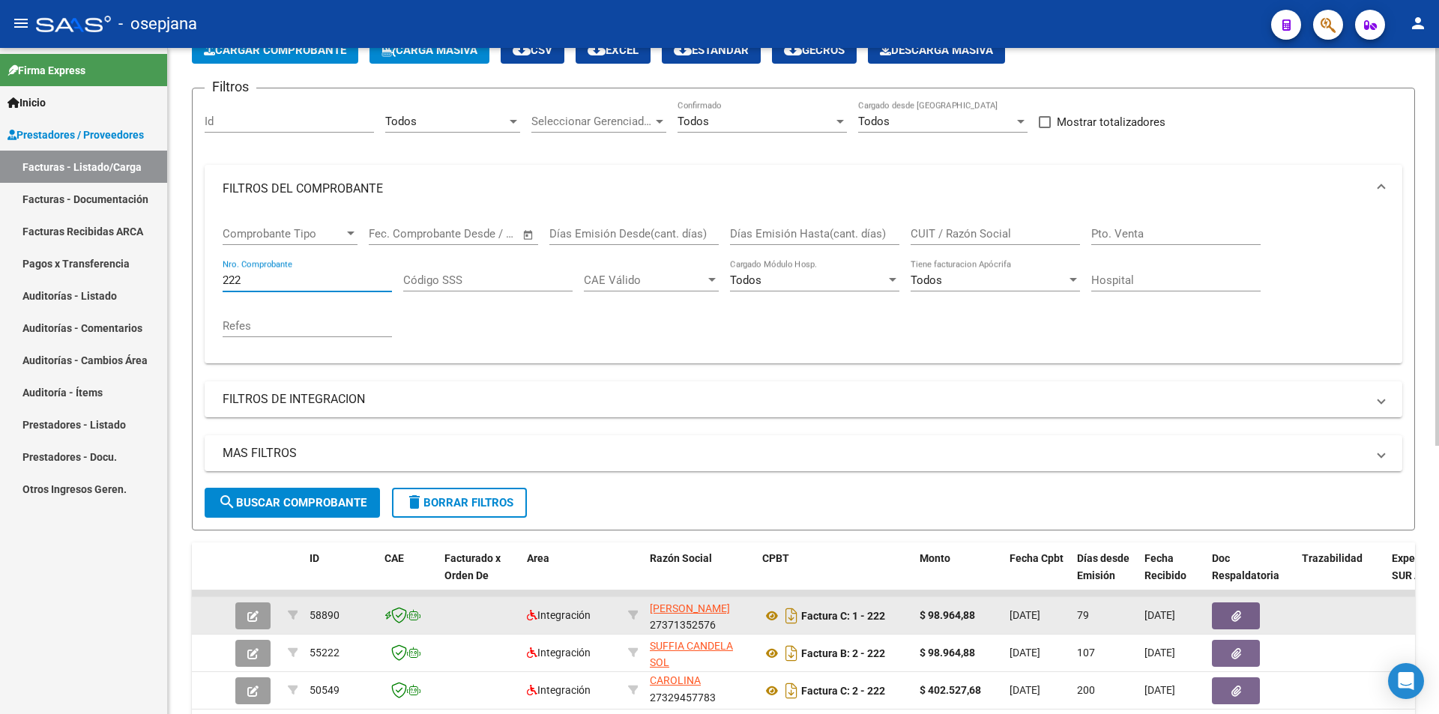
type input "222"
